Goal: Task Accomplishment & Management: Complete application form

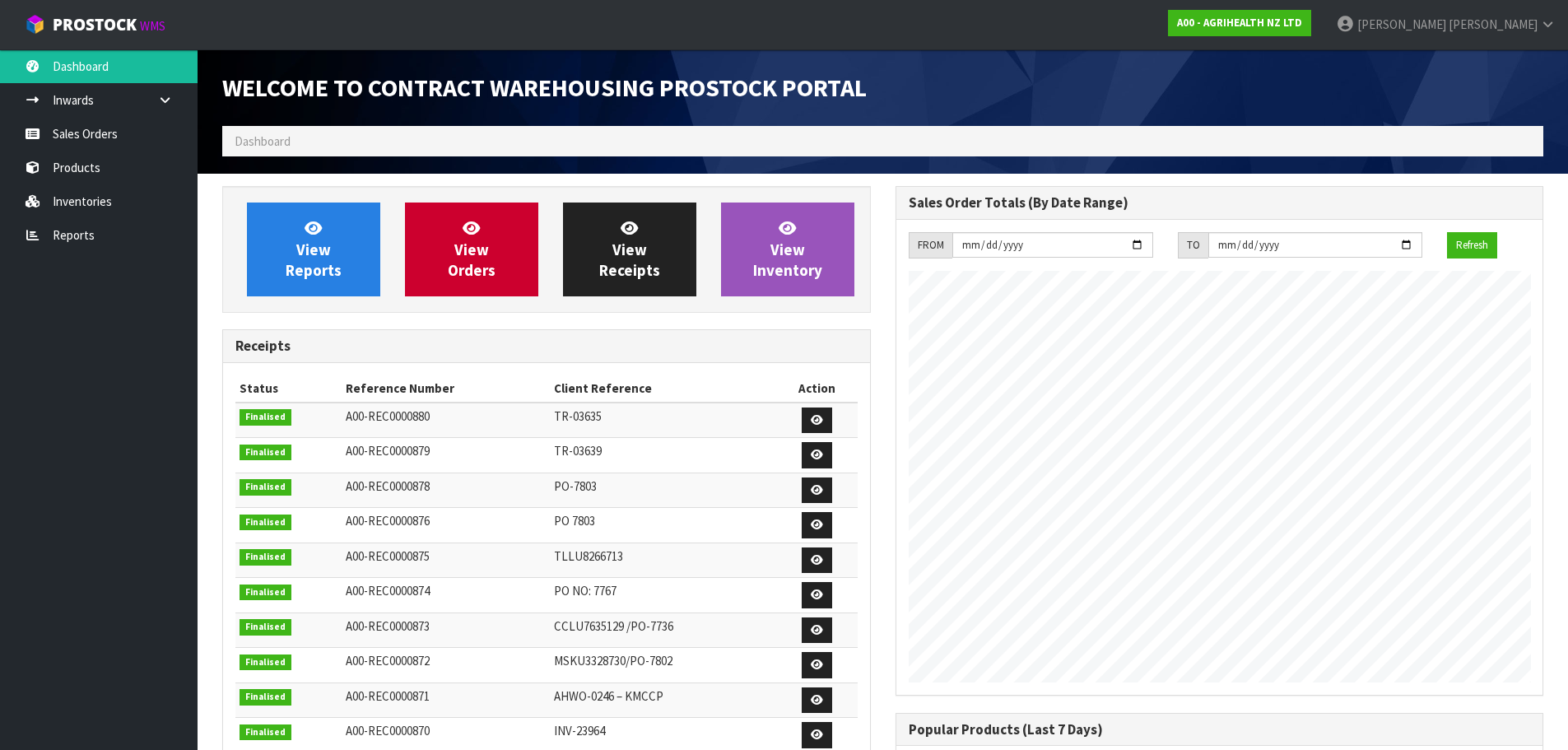
scroll to position [913, 672]
drag, startPoint x: 126, startPoint y: 126, endPoint x: 139, endPoint y: 124, distance: 13.2
click at [126, 126] on link "Sales Orders" at bounding box center [98, 133] width 198 height 34
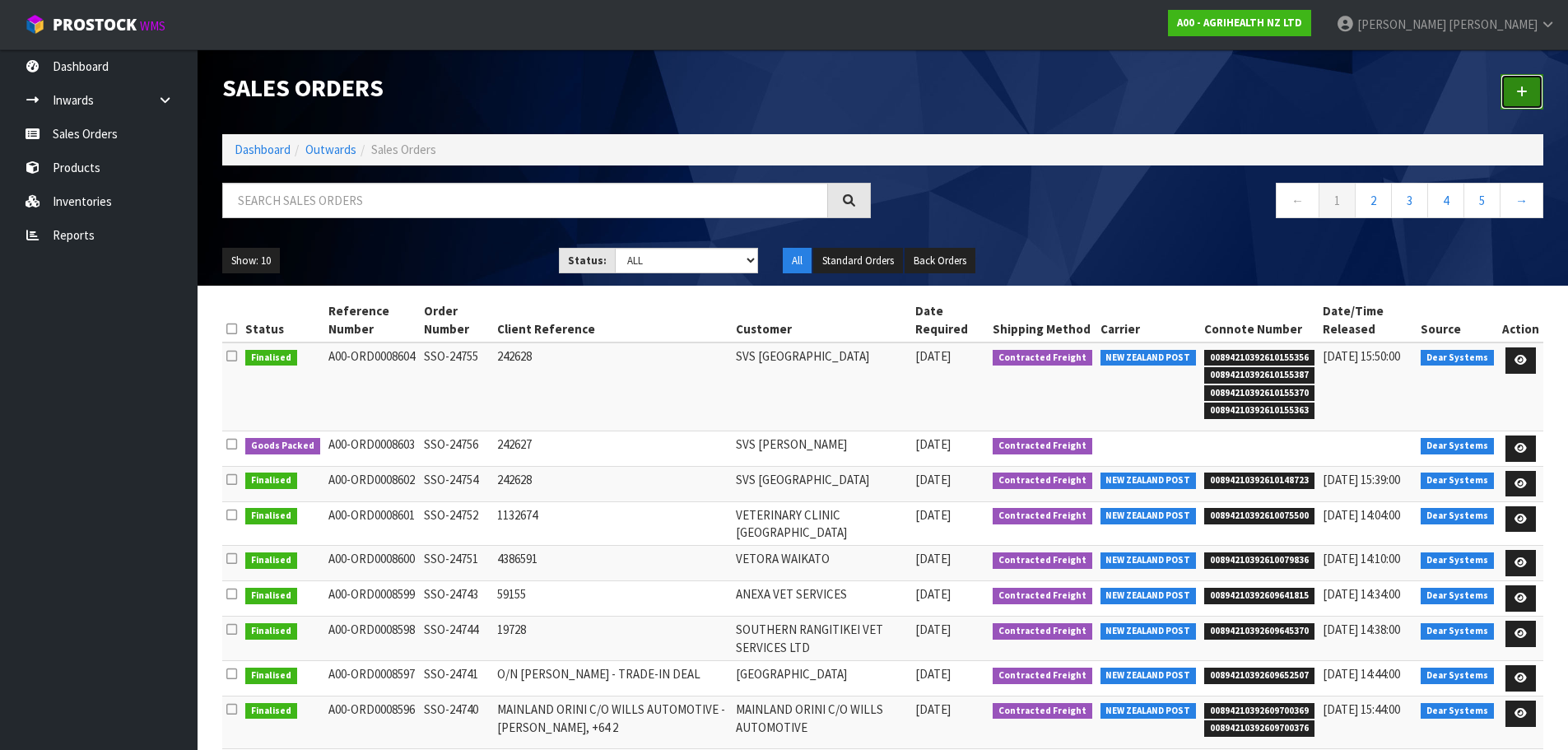
click at [1532, 88] on link at bounding box center [1522, 91] width 43 height 36
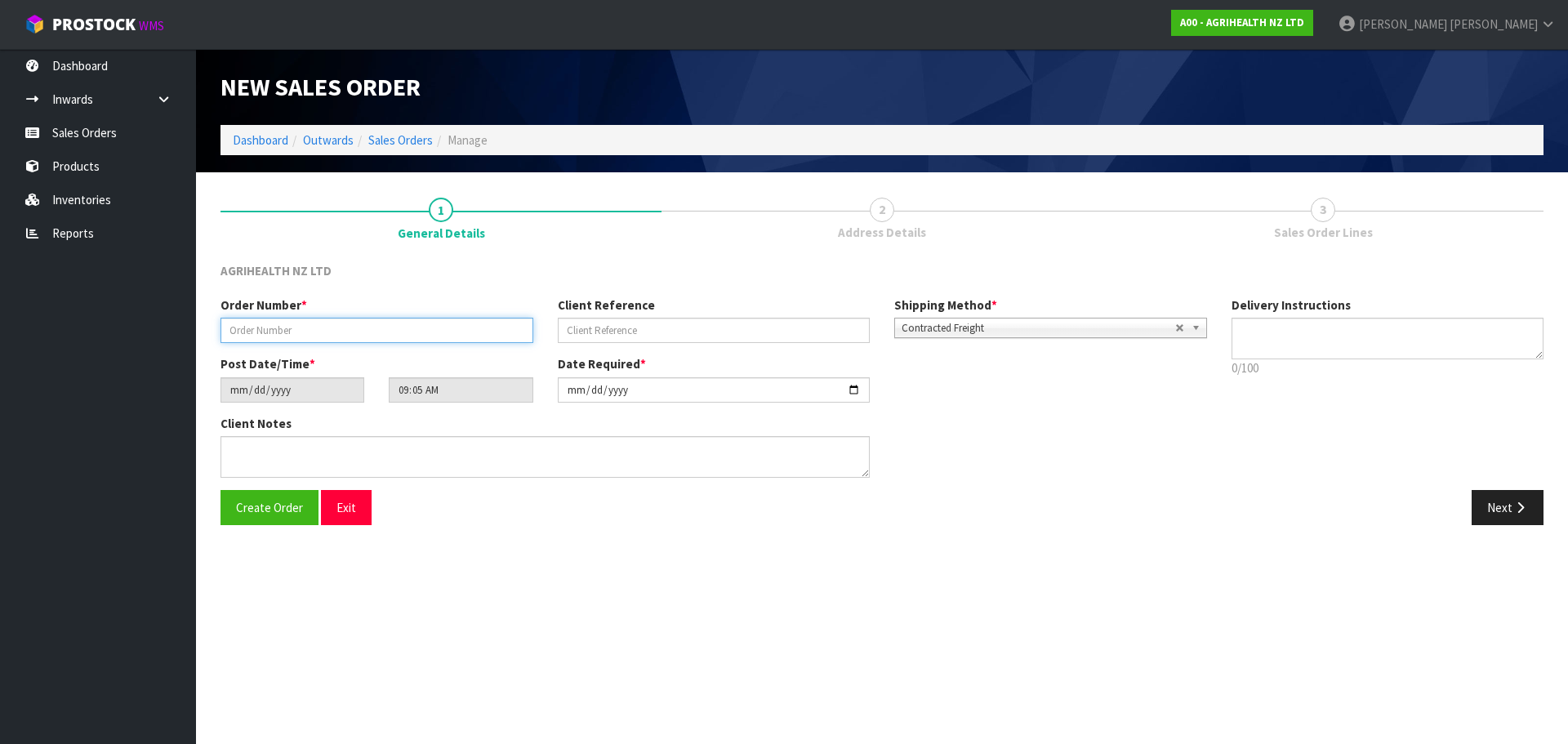
click at [375, 340] on input "text" at bounding box center [377, 330] width 313 height 25
type input "TR-03645"
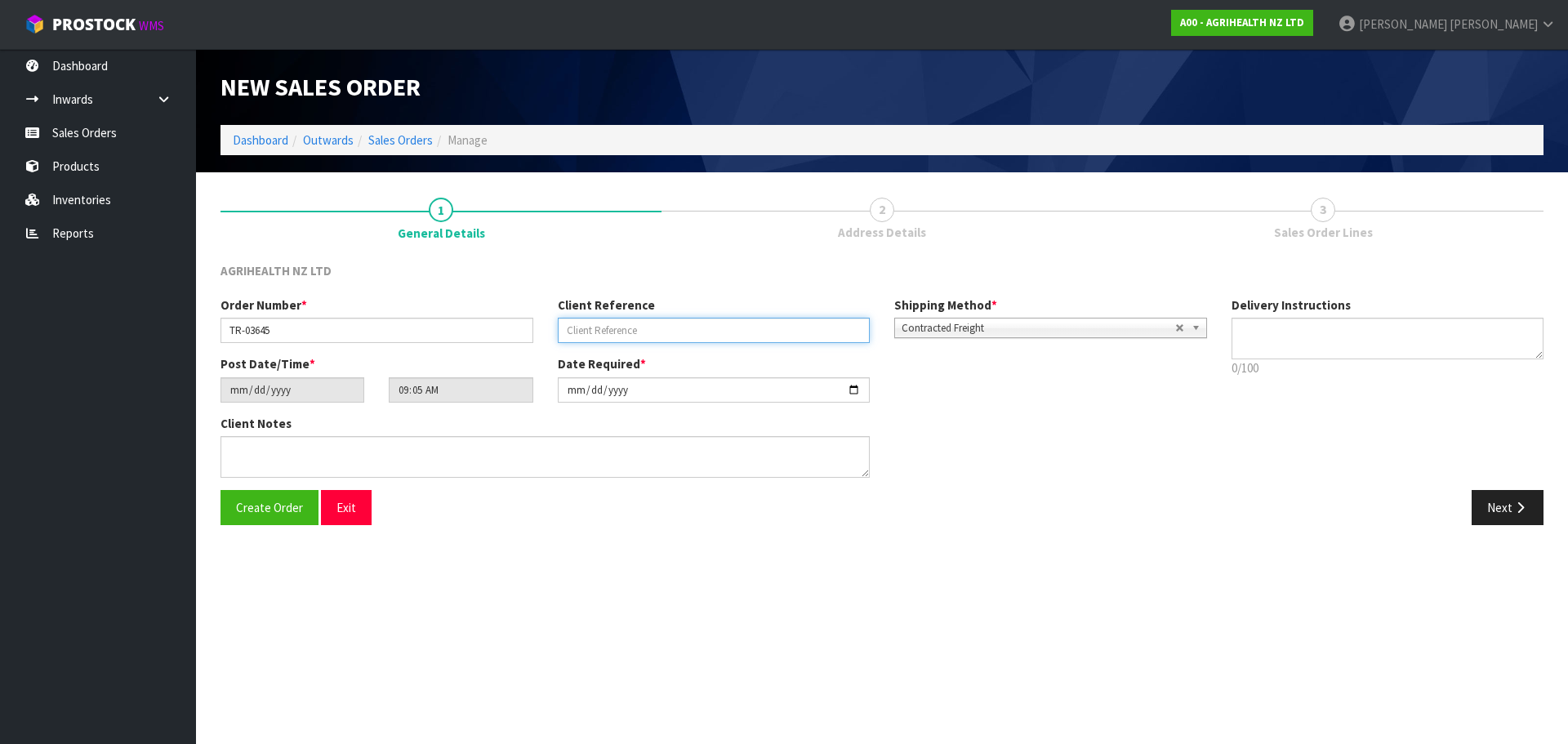
click at [623, 328] on input "text" at bounding box center [714, 330] width 313 height 25
type input "CAR STOCK [PERSON_NAME]"
click at [277, 510] on span "Create Order" at bounding box center [269, 507] width 67 height 15
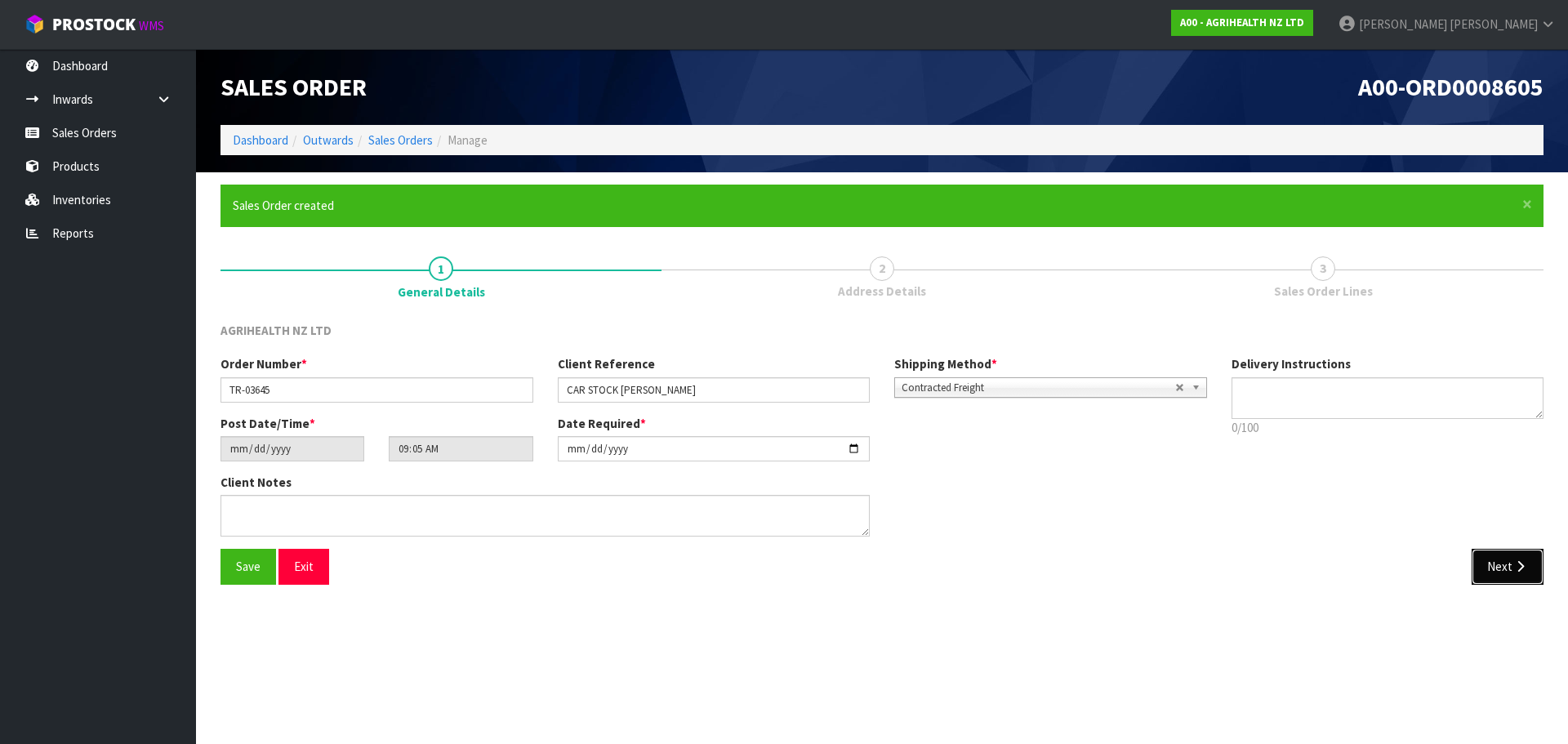
click at [1511, 571] on button "Next" at bounding box center [1507, 566] width 72 height 35
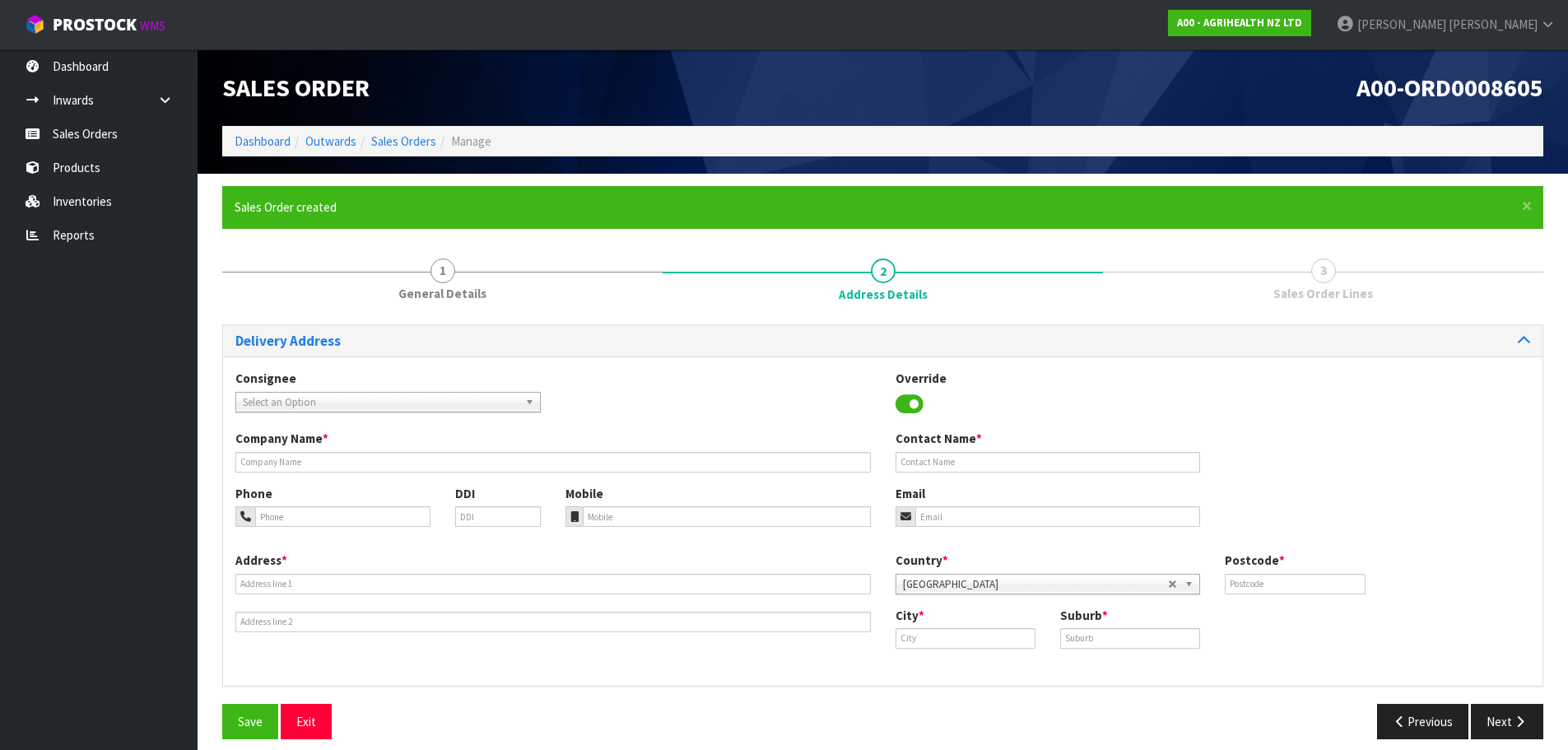
click at [278, 396] on span "Select an Option" at bounding box center [381, 403] width 276 height 20
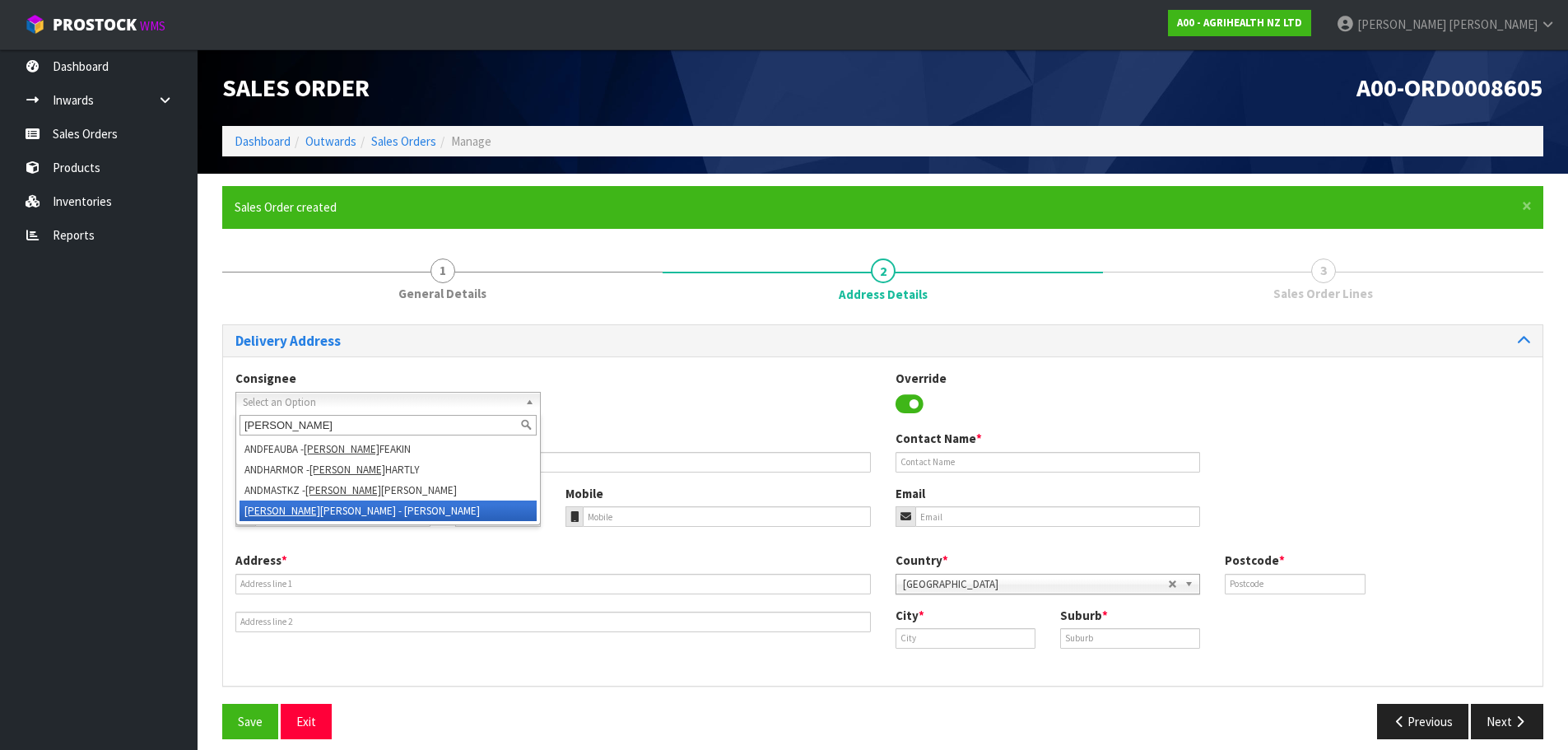
type input "[PERSON_NAME]"
click at [345, 507] on li "[PERSON_NAME] - [PERSON_NAME]" at bounding box center [388, 510] width 297 height 21
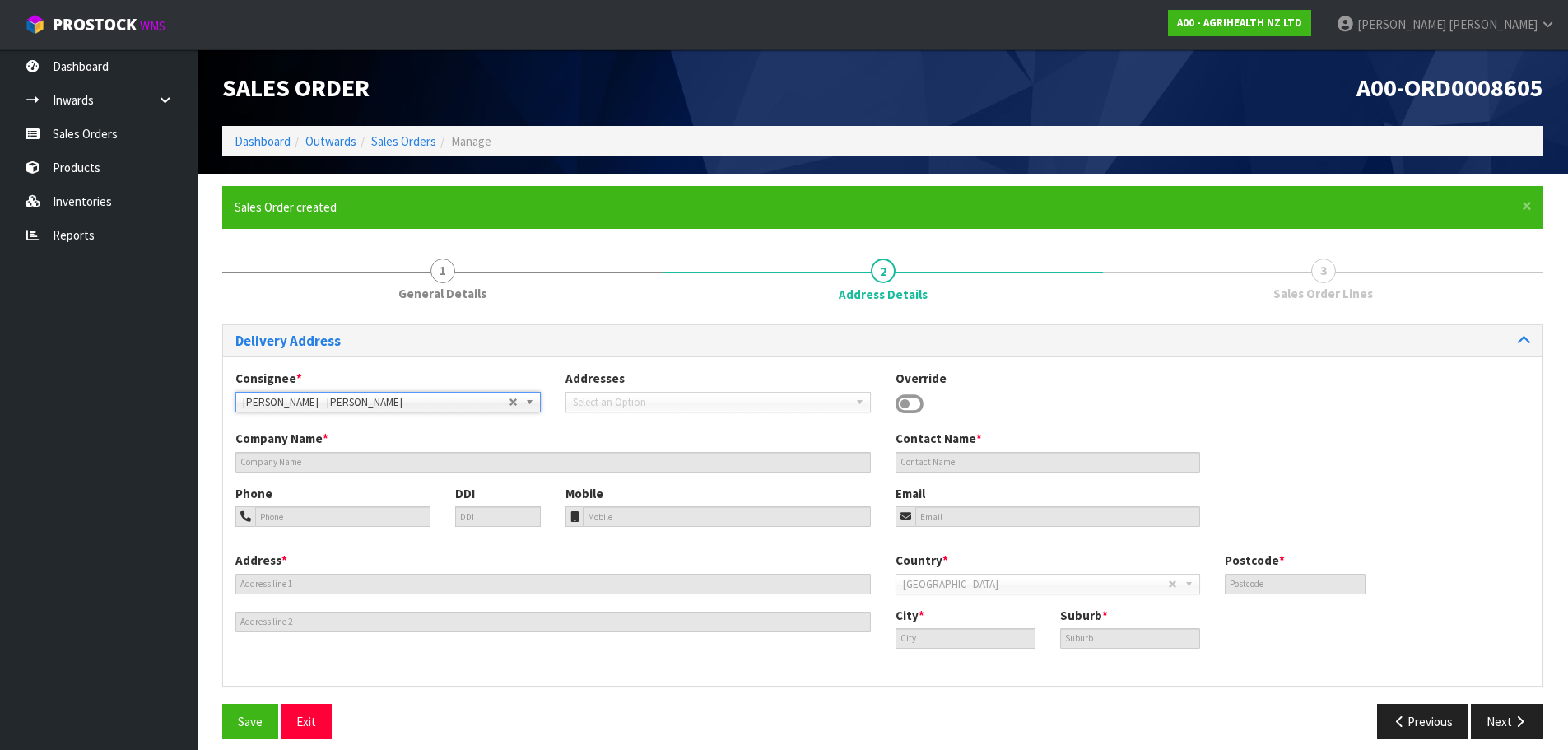
type input "[PERSON_NAME]"
type input "02102867363"
type input "[STREET_ADDRESS]"
type input "5810"
type input "Masterton"
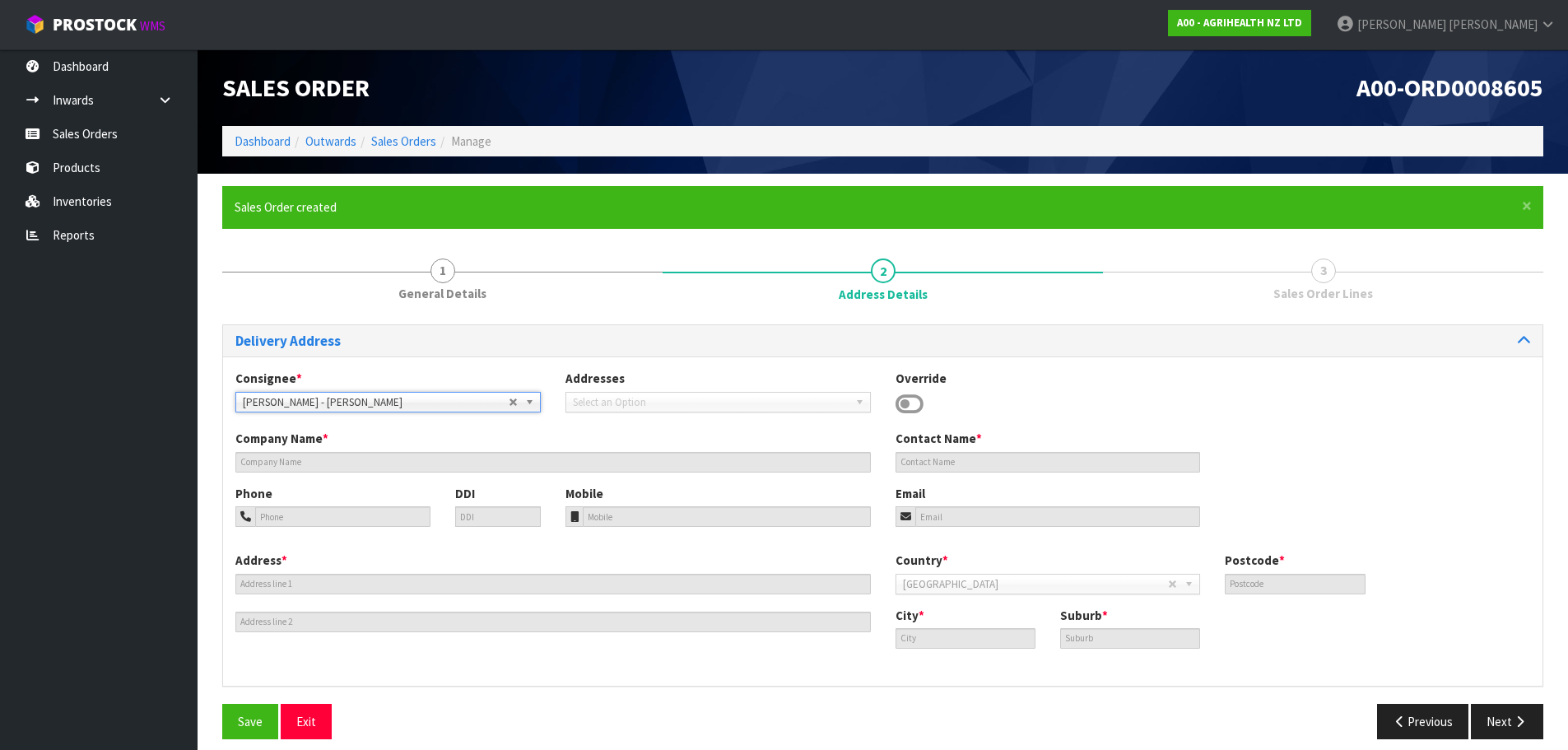
type input "LANSDOWNE"
click at [243, 722] on span "Save" at bounding box center [250, 721] width 25 height 15
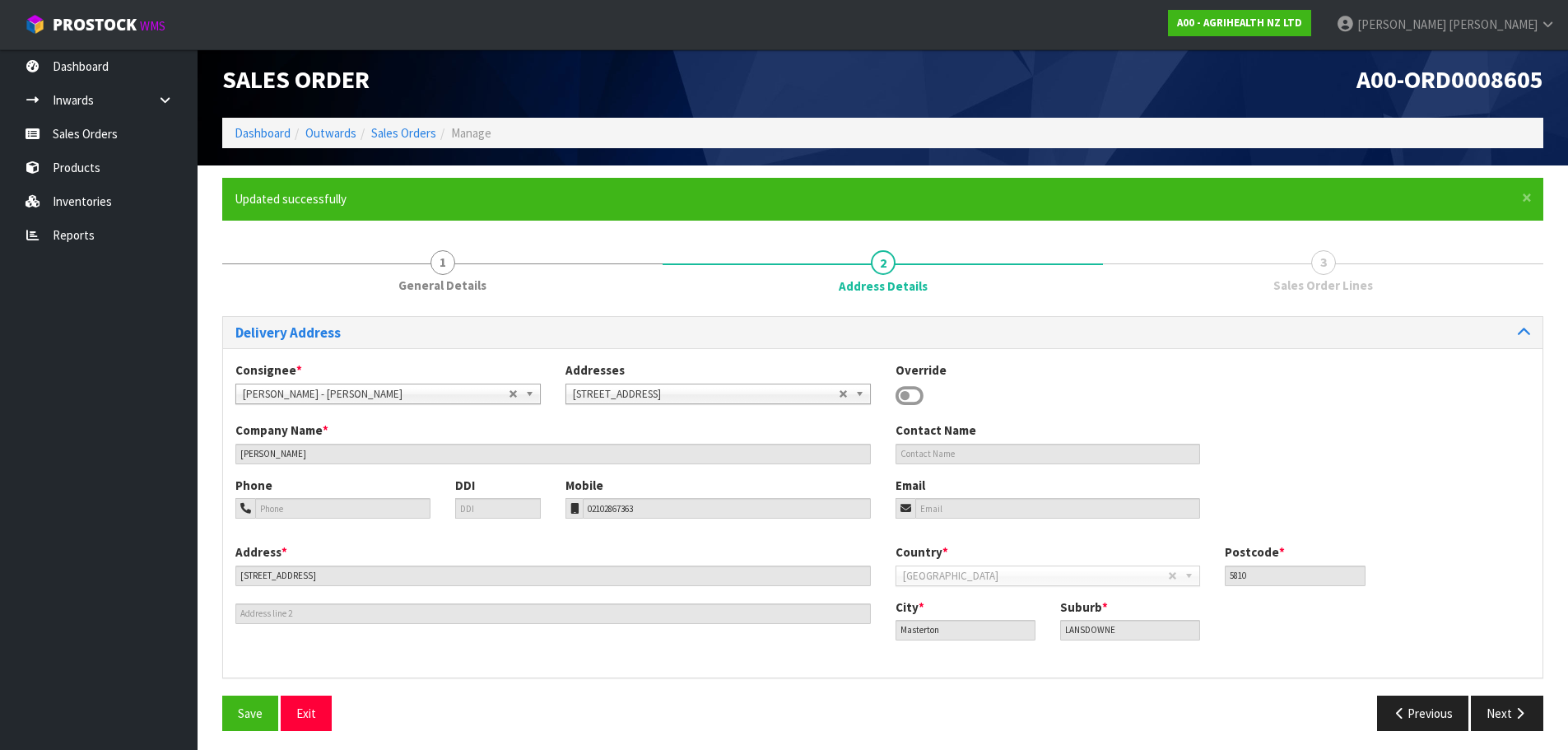
scroll to position [14, 0]
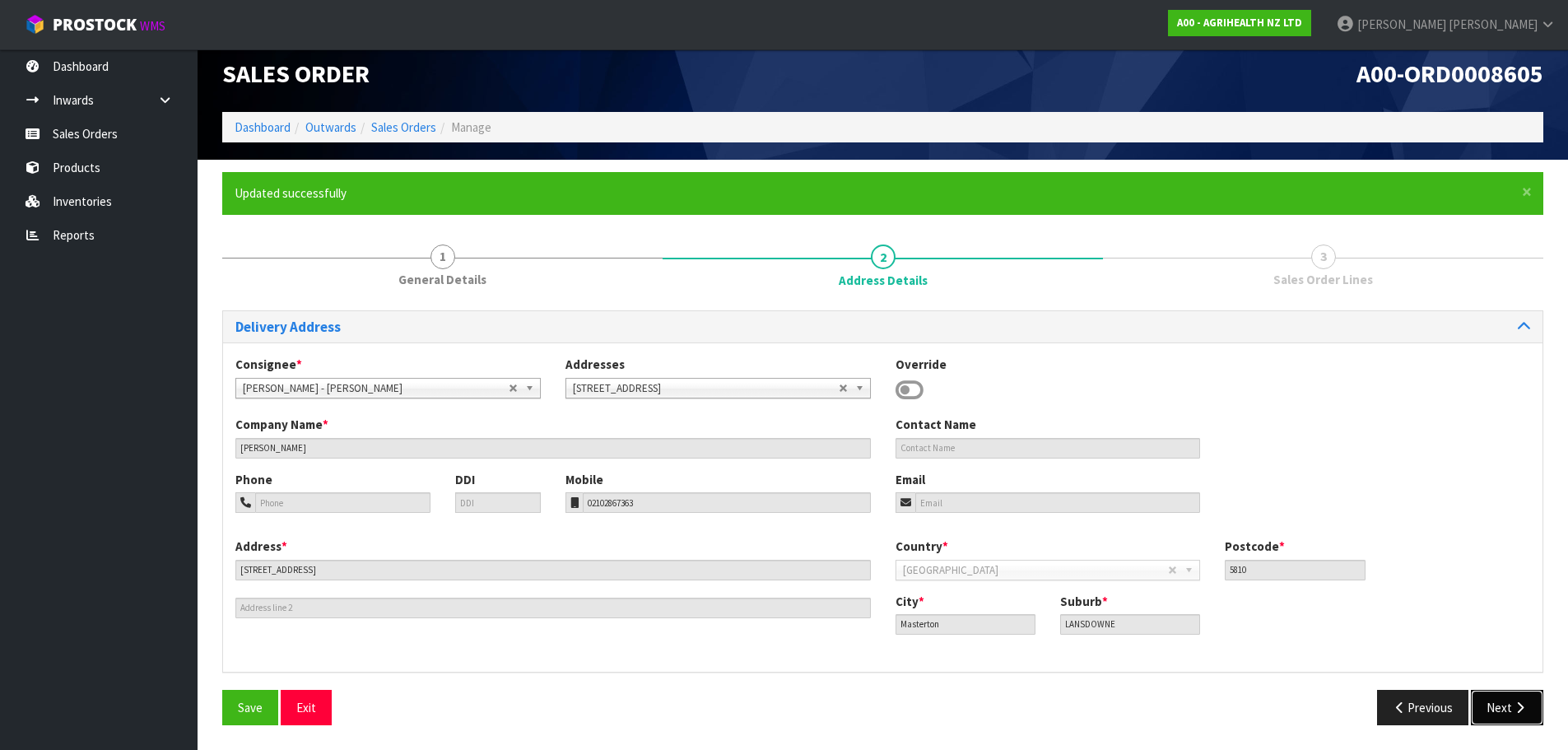
click at [1499, 709] on button "Next" at bounding box center [1507, 707] width 73 height 36
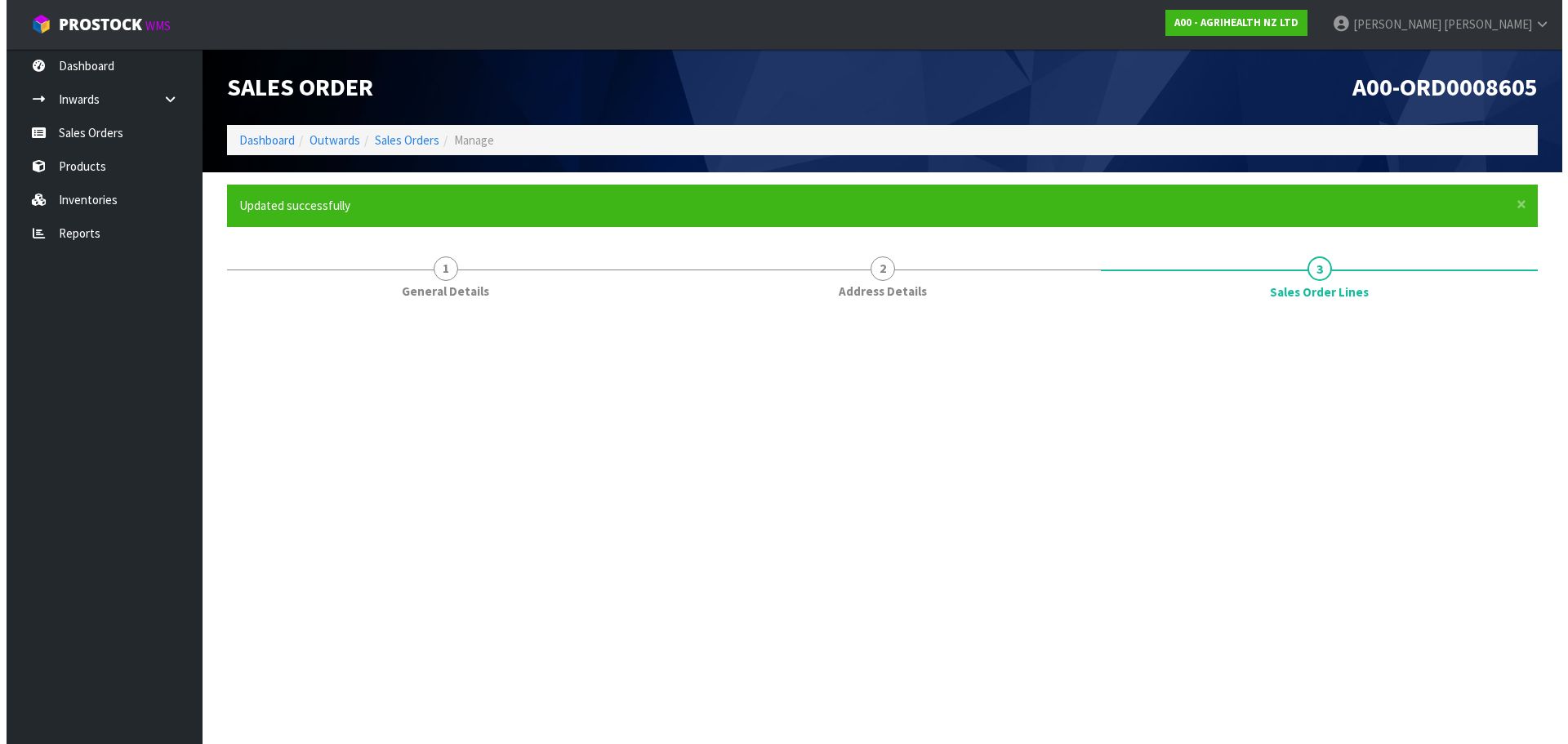
scroll to position [0, 0]
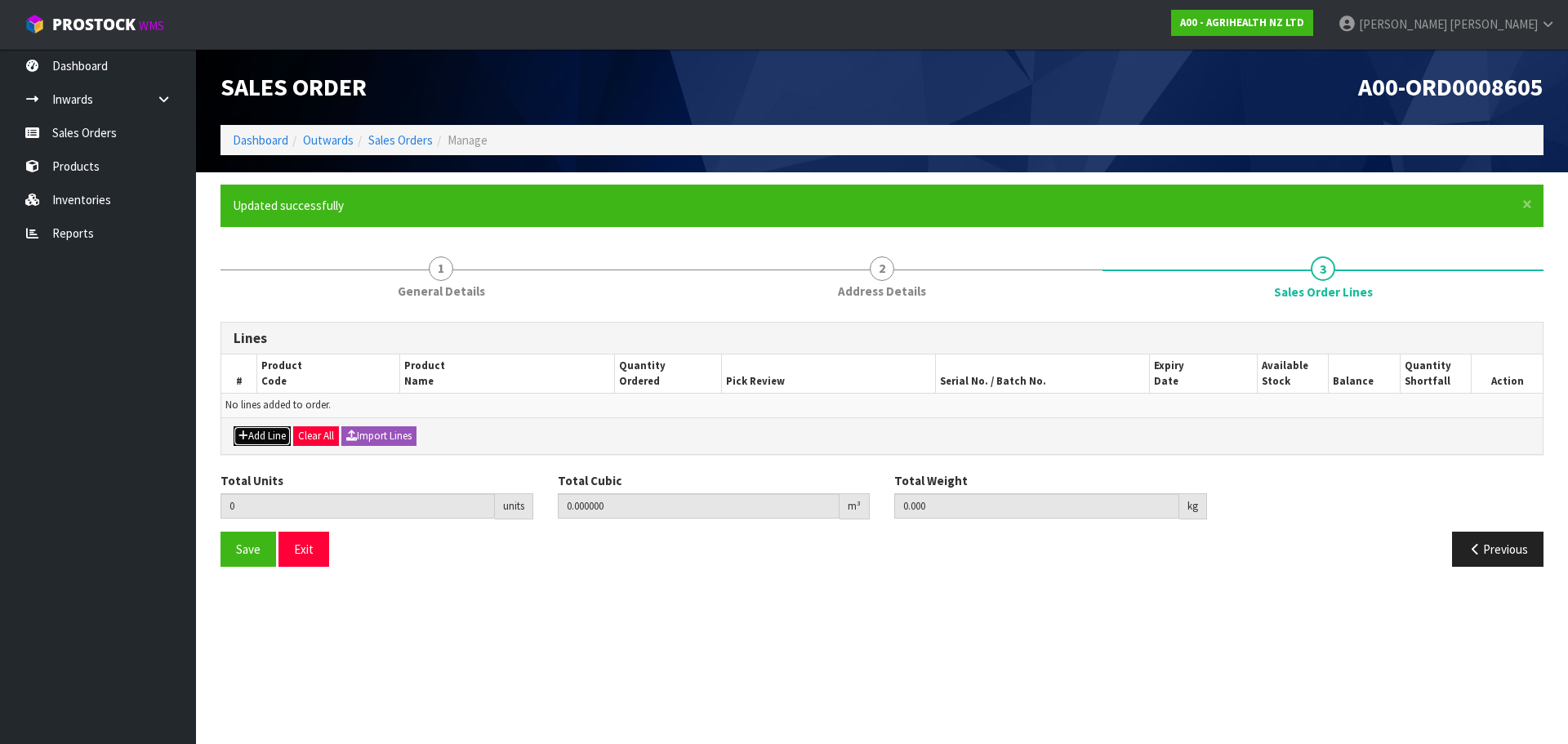
click at [252, 440] on button "Add Line" at bounding box center [261, 437] width 57 height 20
type input "0"
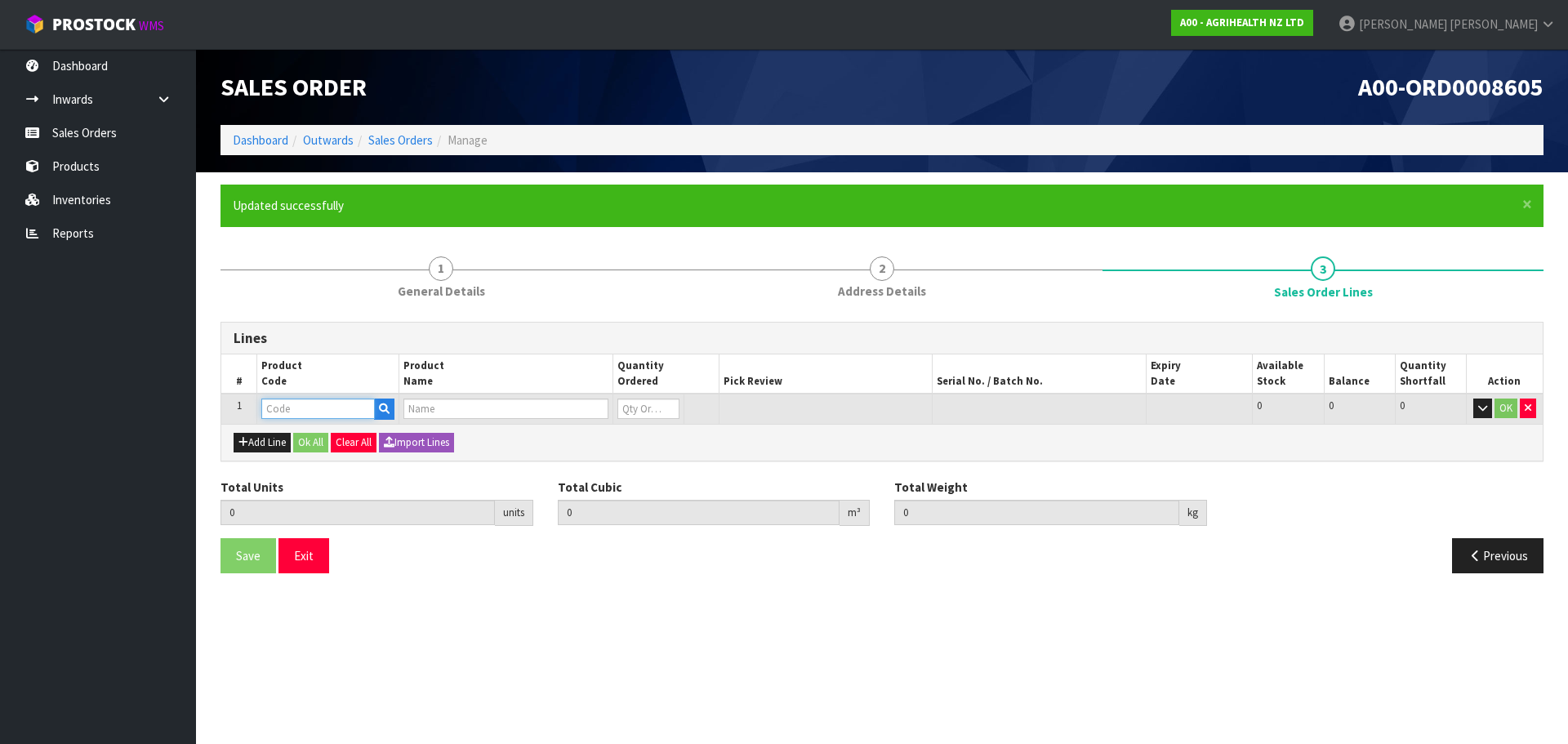
drag, startPoint x: 306, startPoint y: 423, endPoint x: 310, endPoint y: 415, distance: 8.9
click at [310, 415] on input "text" at bounding box center [318, 409] width 114 height 21
type input "9211"
type input "0.000000"
type input "0.000"
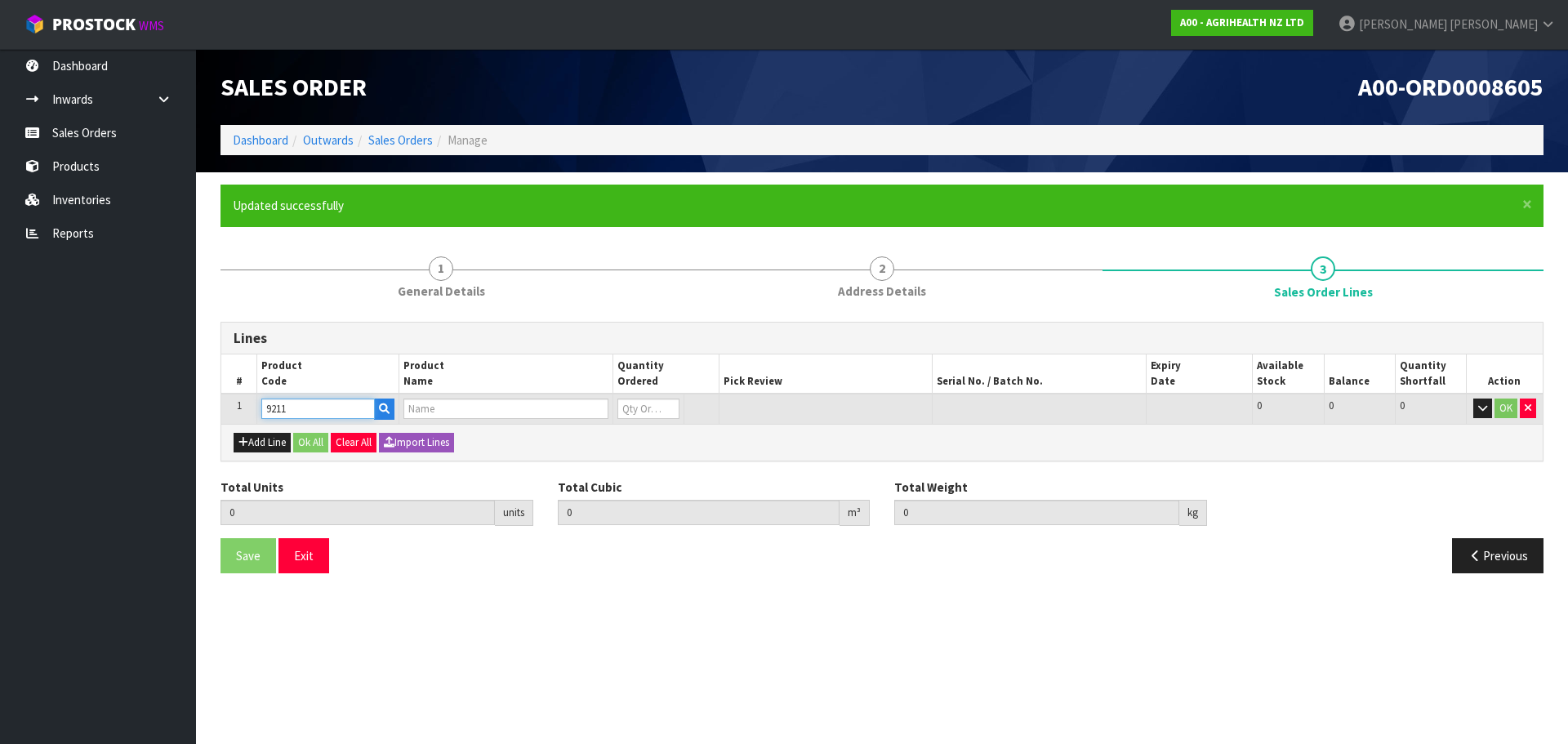
type input "AGRIHEALTH 2ML BM INJECTOR GUN"
type input "0"
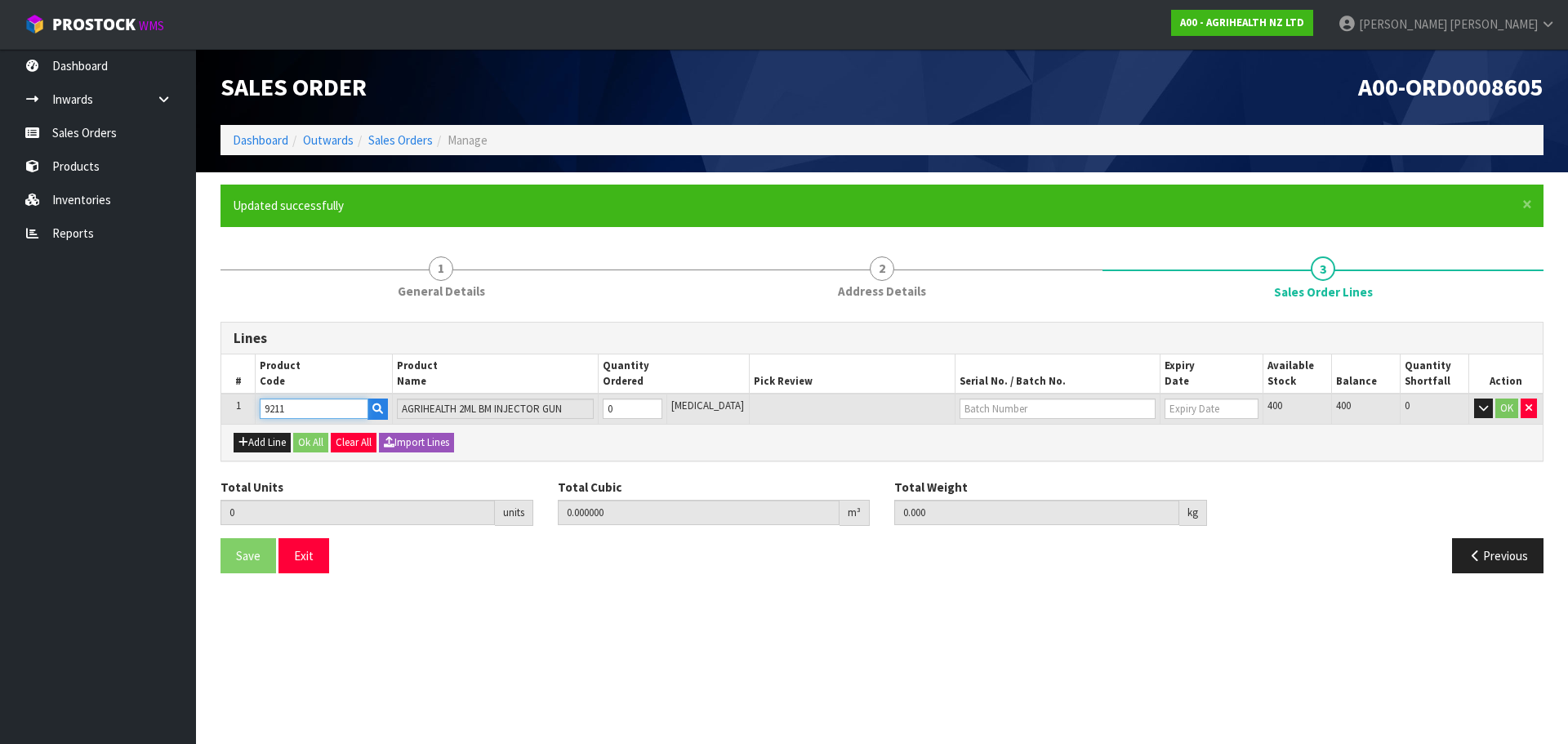
type input "9211"
type input "5"
type input "0.0072"
type input "0.75"
type input "5"
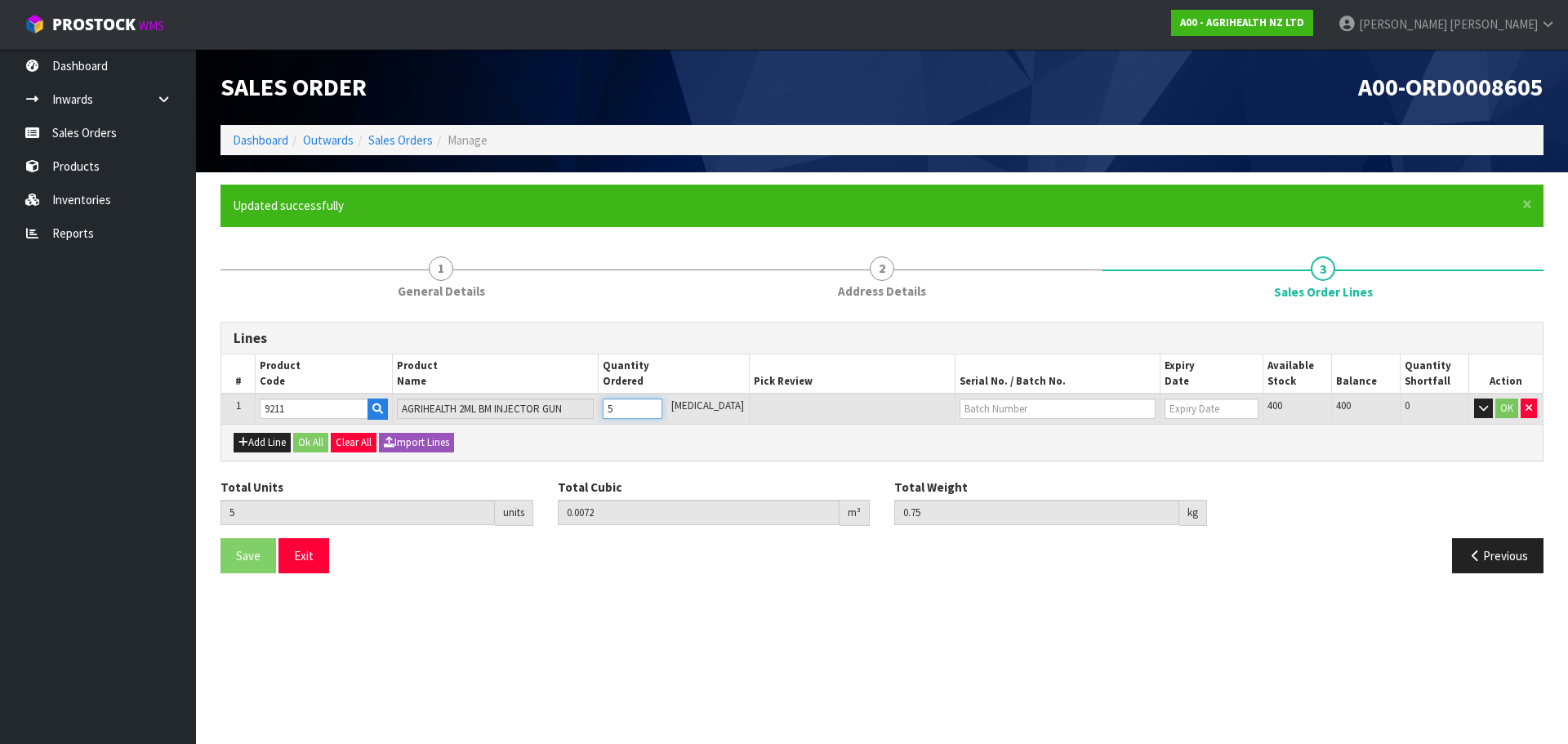
type input "50"
type input "0.067193"
type input "8.5"
type input "50"
type input "WO156189"
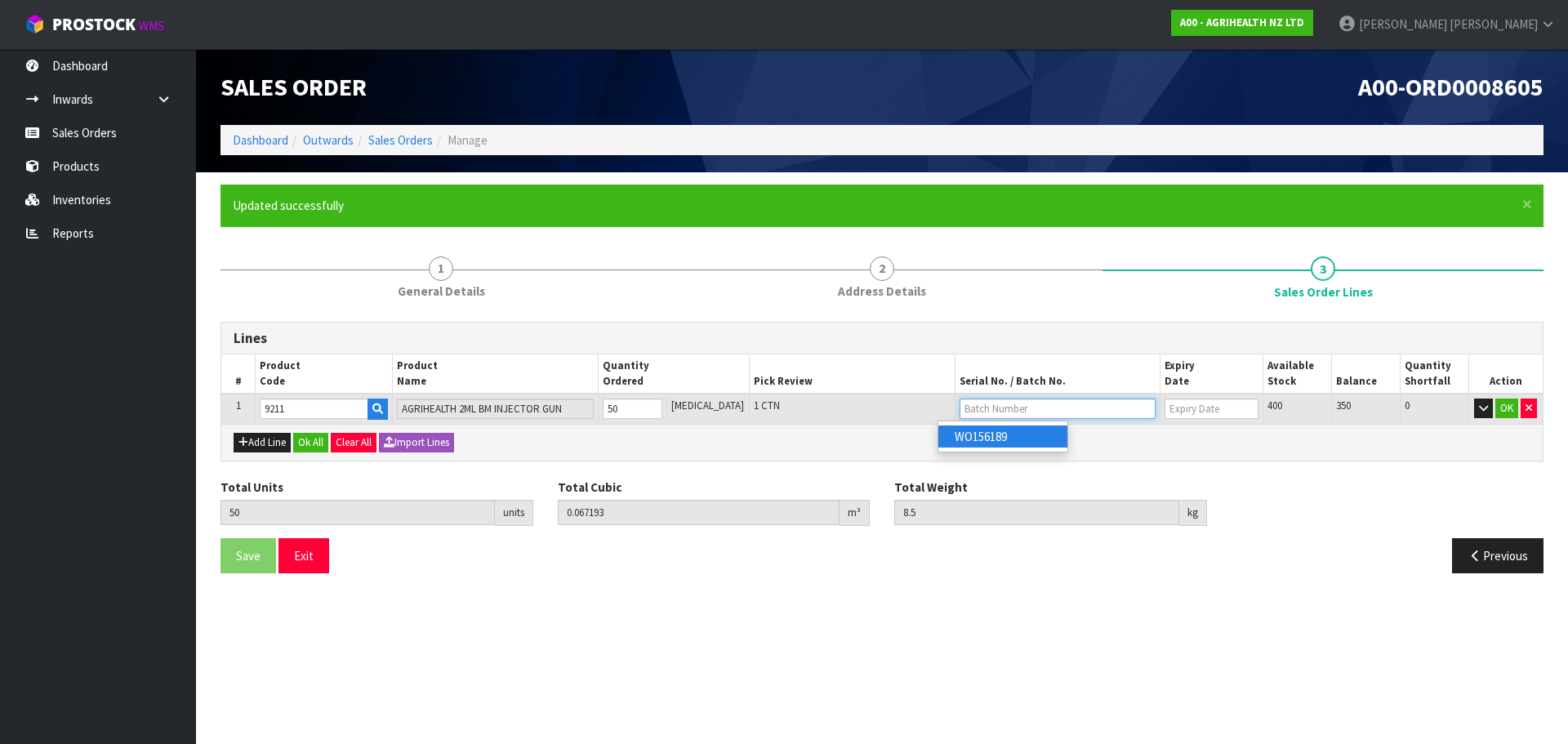
type input "[DATE]"
click at [314, 438] on button "Ok All" at bounding box center [310, 443] width 35 height 20
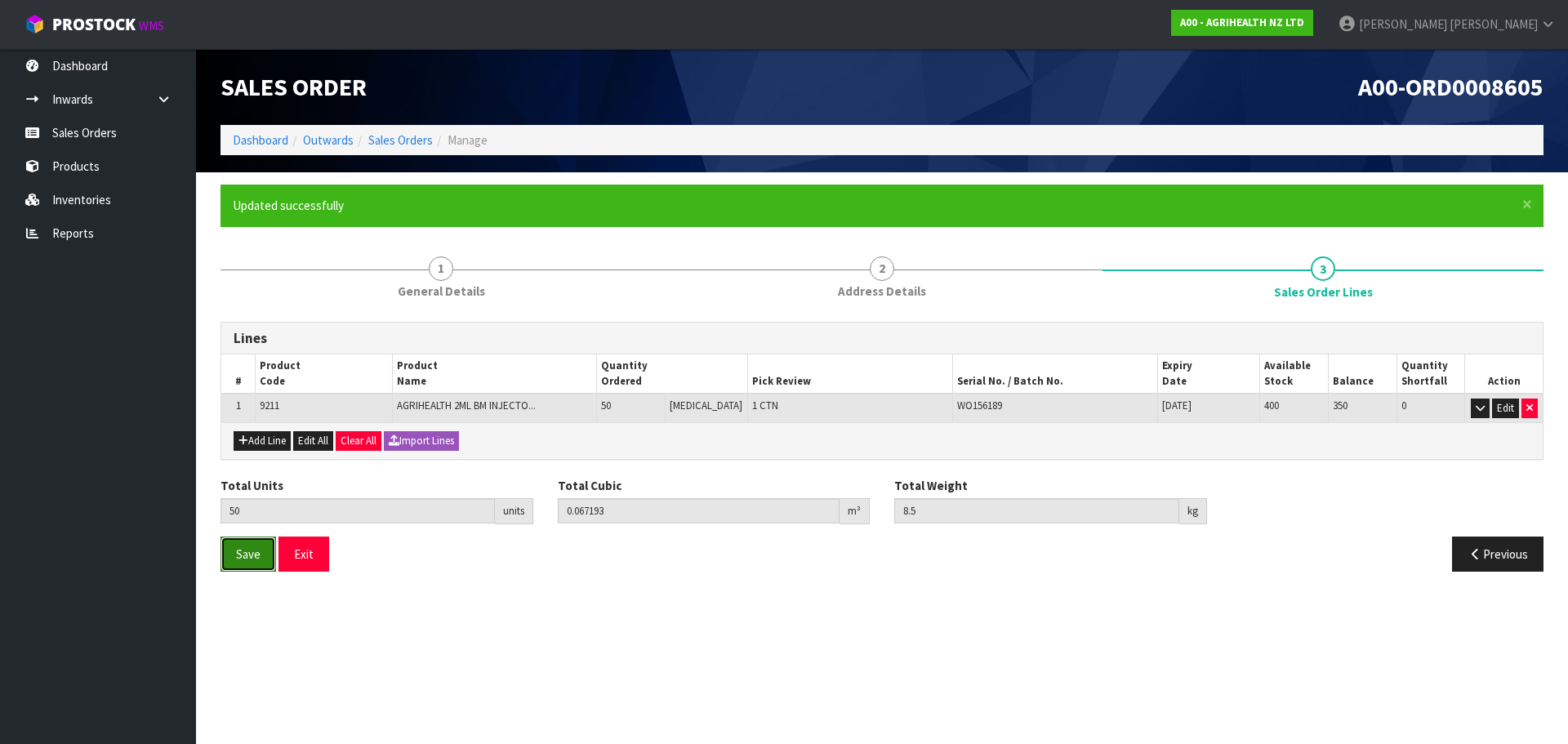
click at [241, 566] on button "Save" at bounding box center [248, 554] width 55 height 35
